Goal: Check status: Check status

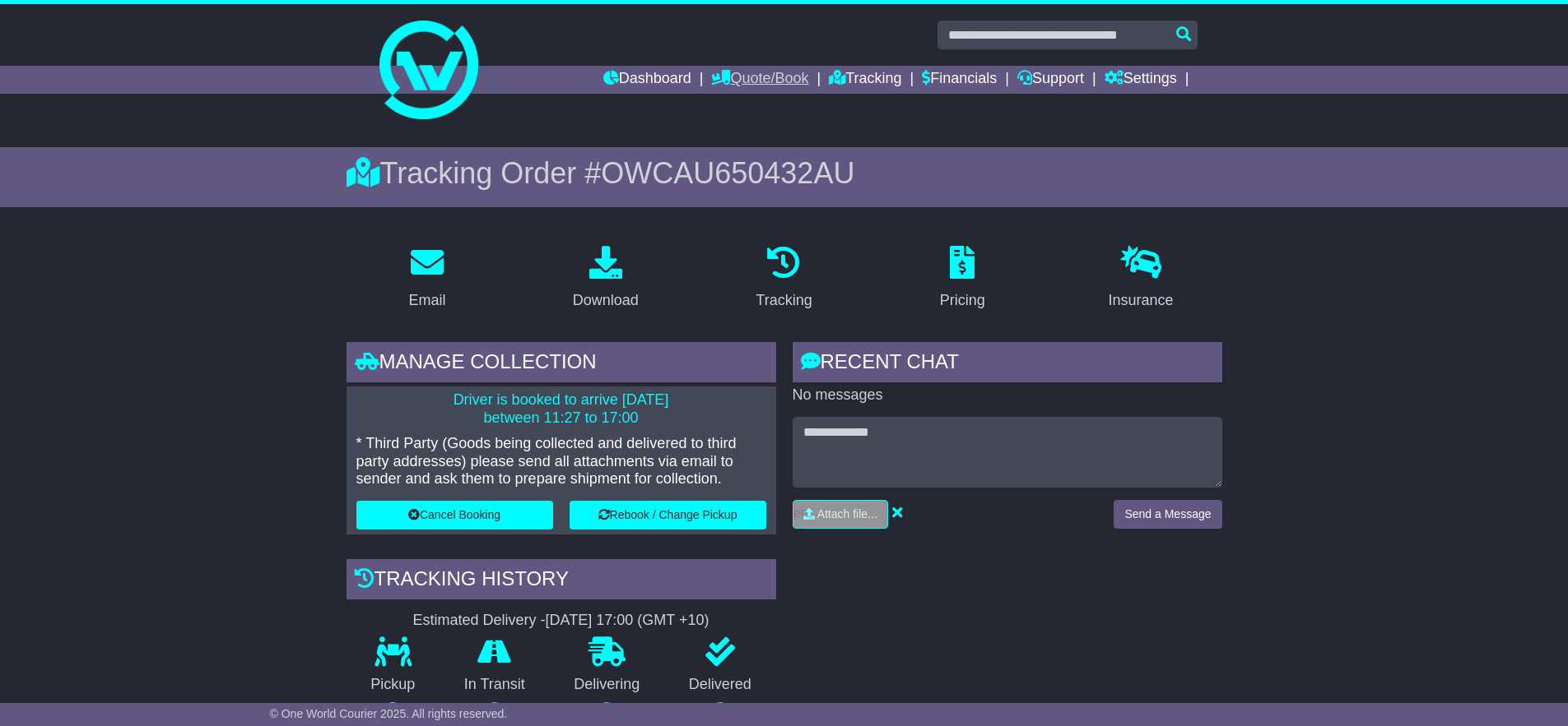
click at [752, 85] on link "Quote/Book" at bounding box center [759, 80] width 97 height 28
click at [737, 109] on link "Domestic" at bounding box center [777, 108] width 130 height 18
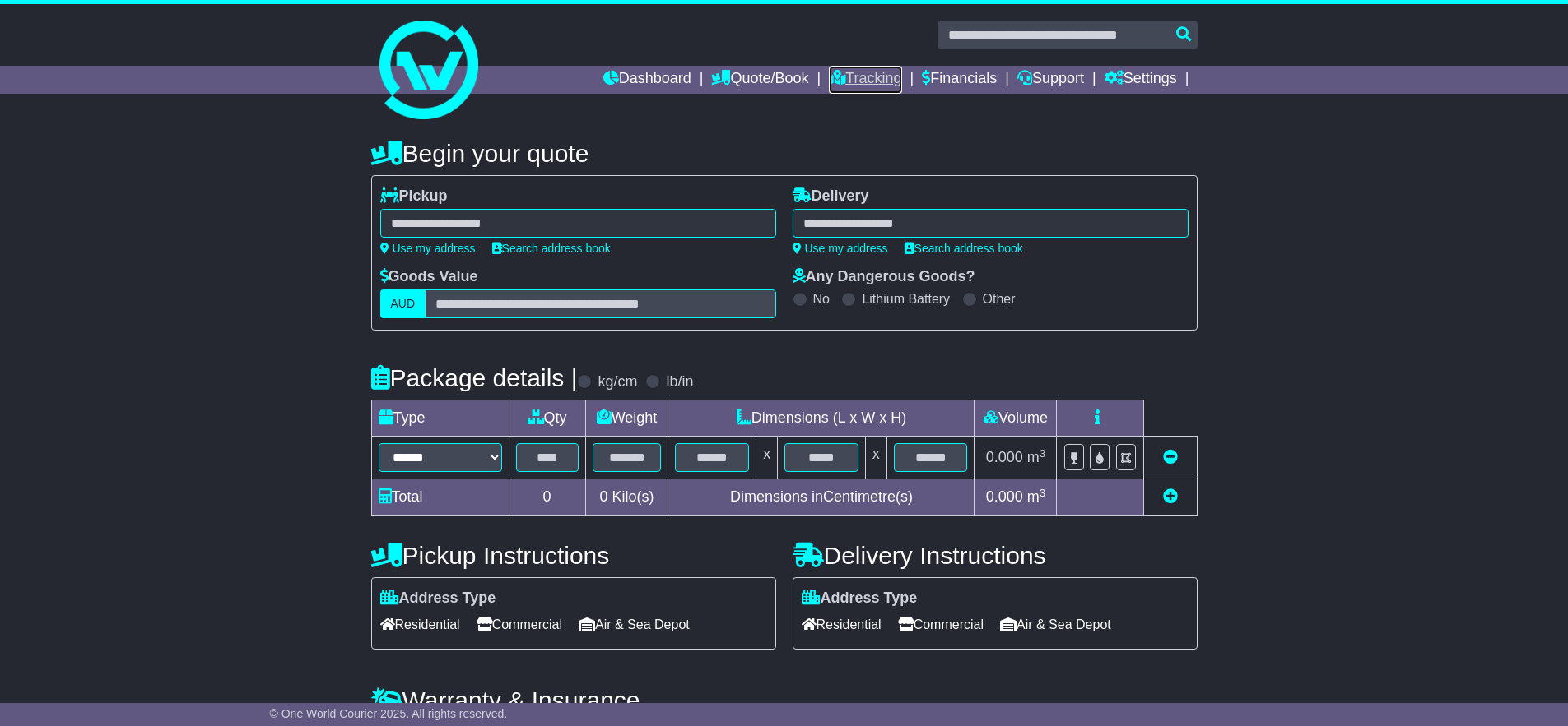
click at [843, 78] on link "Tracking" at bounding box center [864, 80] width 73 height 28
